Goal: Task Accomplishment & Management: Manage account settings

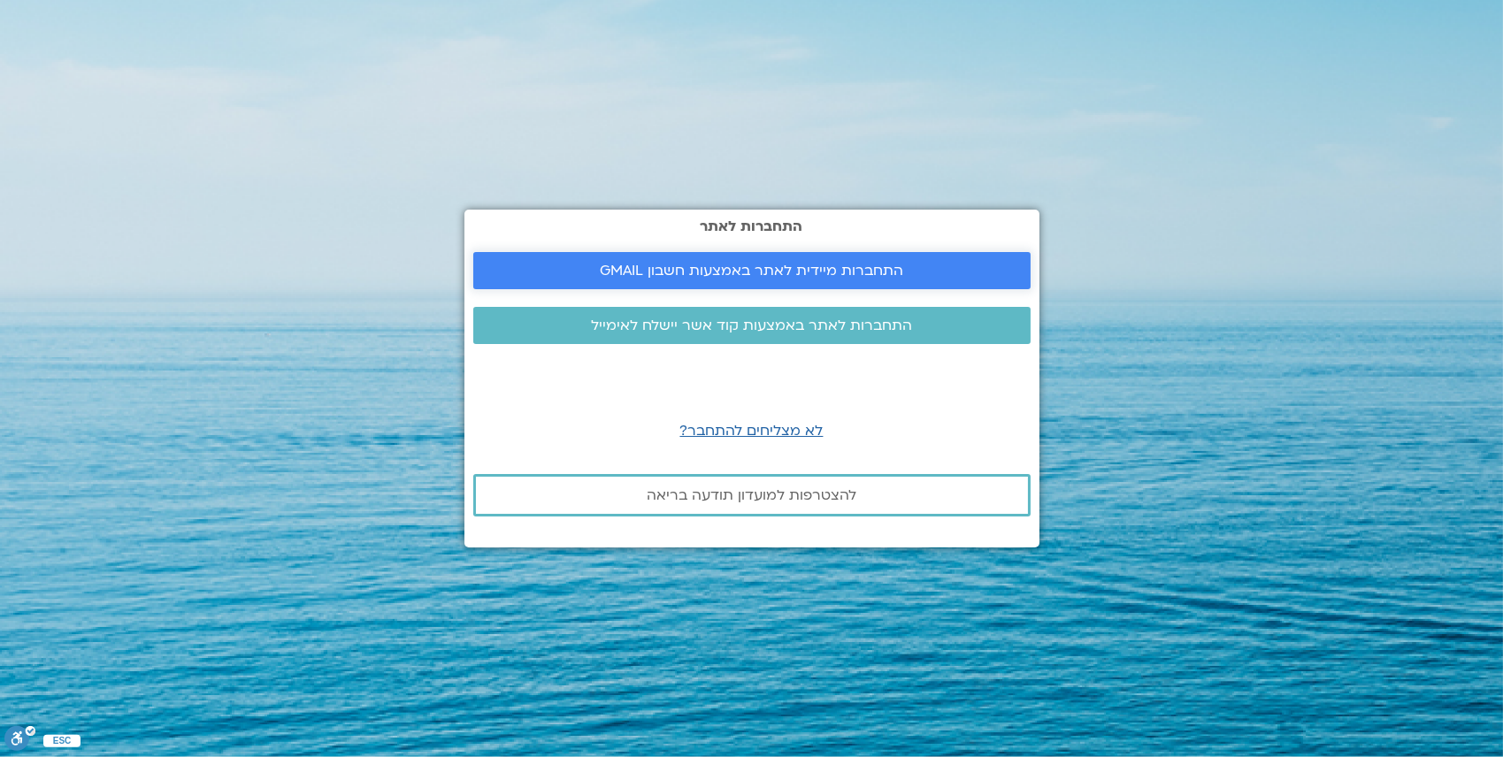
click at [763, 266] on span "התחברות מיידית לאתר באמצעות חשבון GMAIL" at bounding box center [751, 271] width 303 height 16
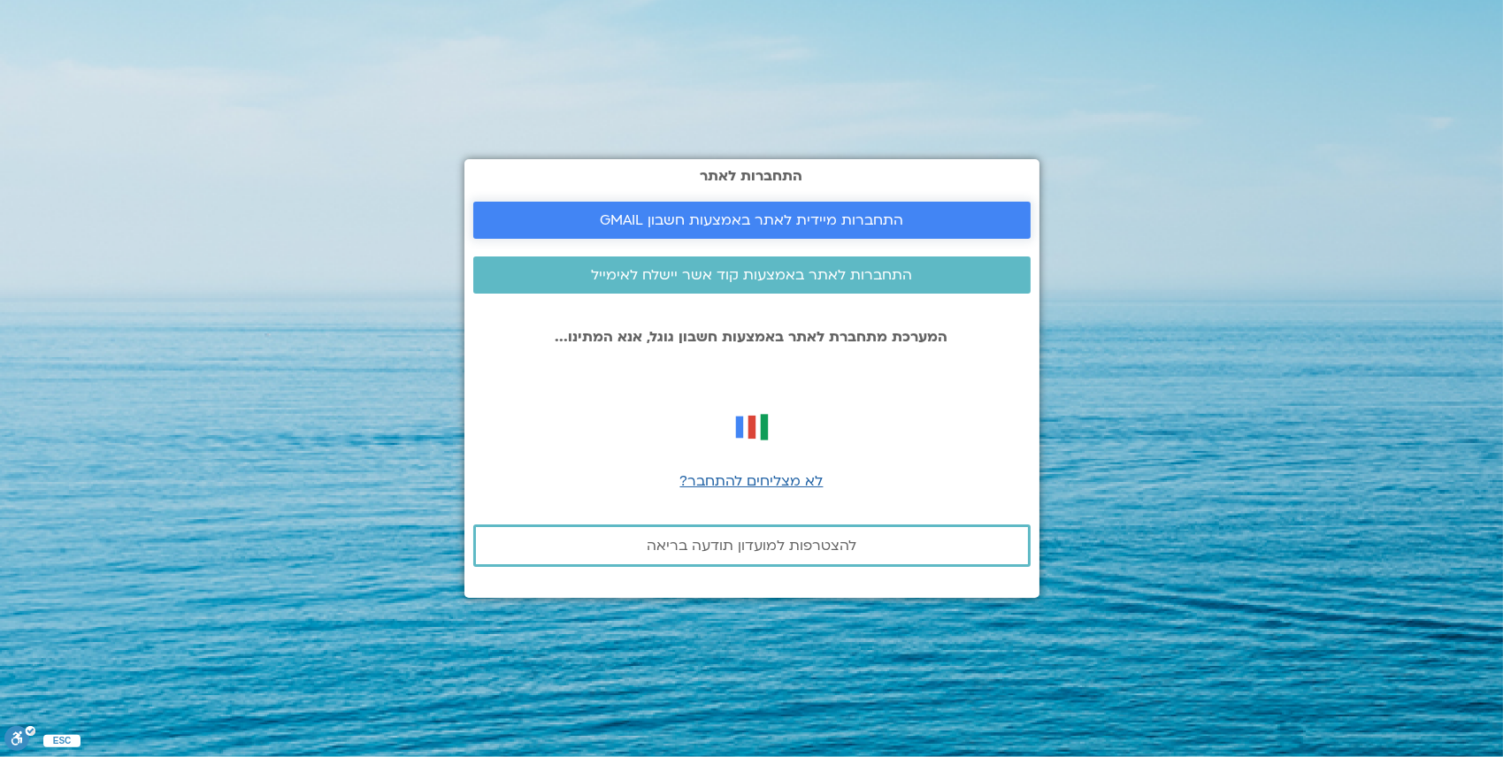
click at [765, 219] on span "התחברות מיידית לאתר באמצעות חשבון GMAIL" at bounding box center [751, 220] width 303 height 16
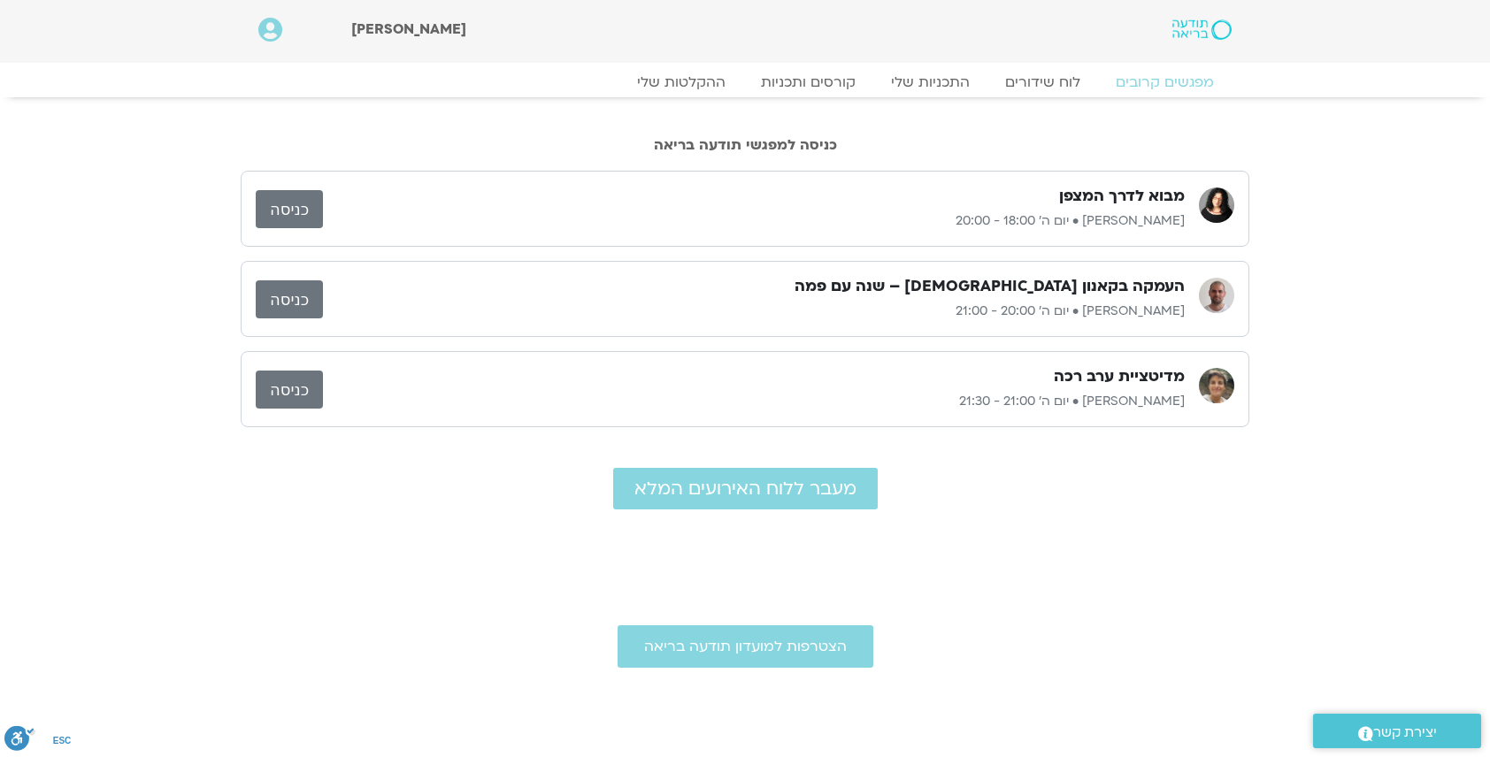
click at [266, 303] on link "כניסה" at bounding box center [289, 299] width 67 height 38
